Goal: Check status: Check status

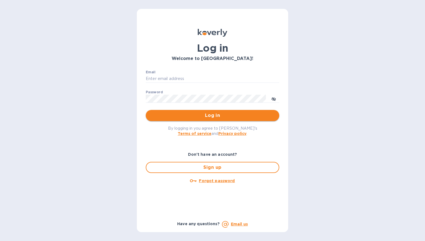
type input "[EMAIL_ADDRESS][DOMAIN_NAME]"
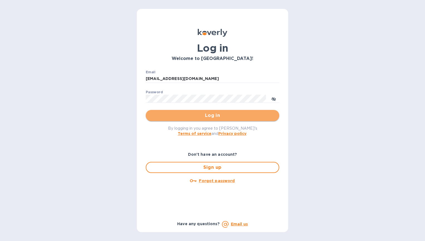
click at [202, 114] on span "Log in" at bounding box center [212, 115] width 125 height 7
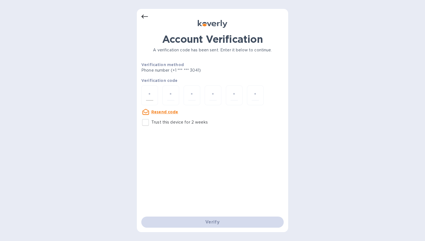
click at [149, 97] on input "number" at bounding box center [149, 95] width 7 height 10
type input "4"
type input "1"
type input "8"
type input "1"
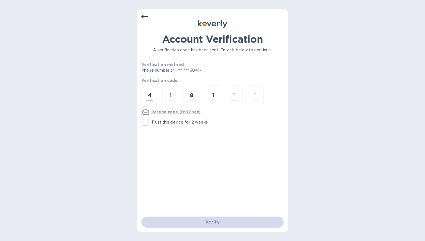
type input "7"
type input "1"
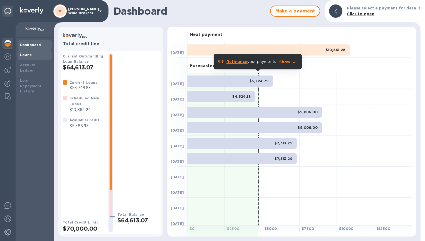
click at [26, 55] on b "Loans" at bounding box center [26, 55] width 12 height 4
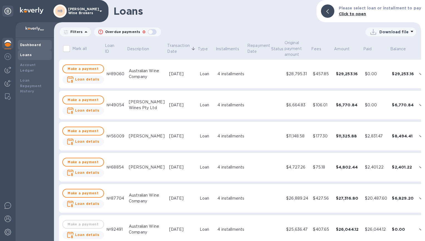
click at [35, 44] on b "Dashboard" at bounding box center [30, 45] width 21 height 4
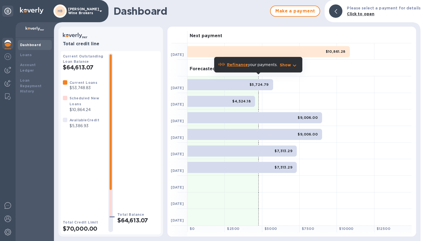
click at [258, 154] on div "$7,313.29" at bounding box center [241, 151] width 109 height 11
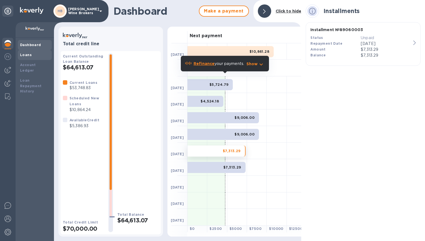
click at [29, 54] on b "Loans" at bounding box center [26, 55] width 12 height 4
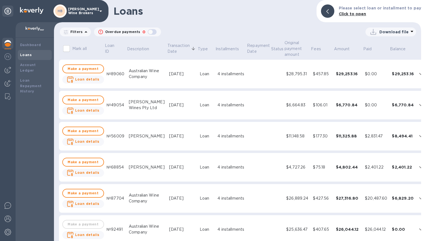
drag, startPoint x: 422, startPoint y: 73, endPoint x: 422, endPoint y: 95, distance: 21.7
click at [422, 95] on div at bounding box center [423, 120] width 4 height 241
click at [25, 44] on b "Dashboard" at bounding box center [30, 45] width 21 height 4
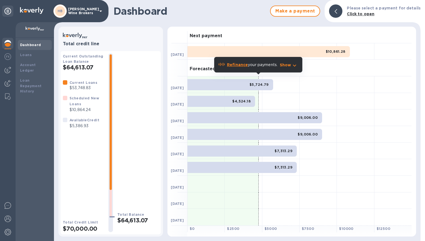
click at [76, 110] on p "$10,864.24" at bounding box center [87, 110] width 34 height 6
click at [76, 101] on div "Scheduled New Loans" at bounding box center [87, 101] width 34 height 12
click at [9, 58] on img at bounding box center [7, 56] width 7 height 7
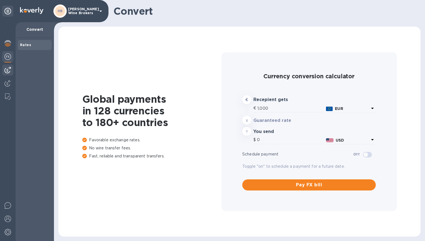
click at [7, 68] on img at bounding box center [7, 70] width 7 height 7
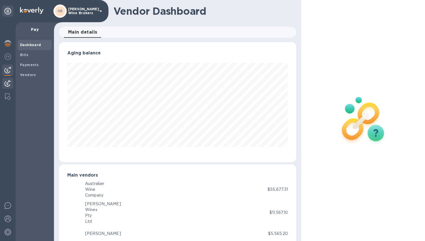
scroll to position [277932, 277817]
click at [6, 83] on img at bounding box center [7, 83] width 7 height 7
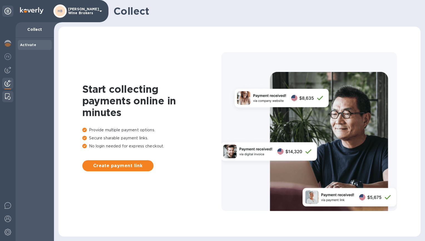
click at [7, 92] on div at bounding box center [8, 96] width 10 height 11
